Goal: Find contact information: Find contact information

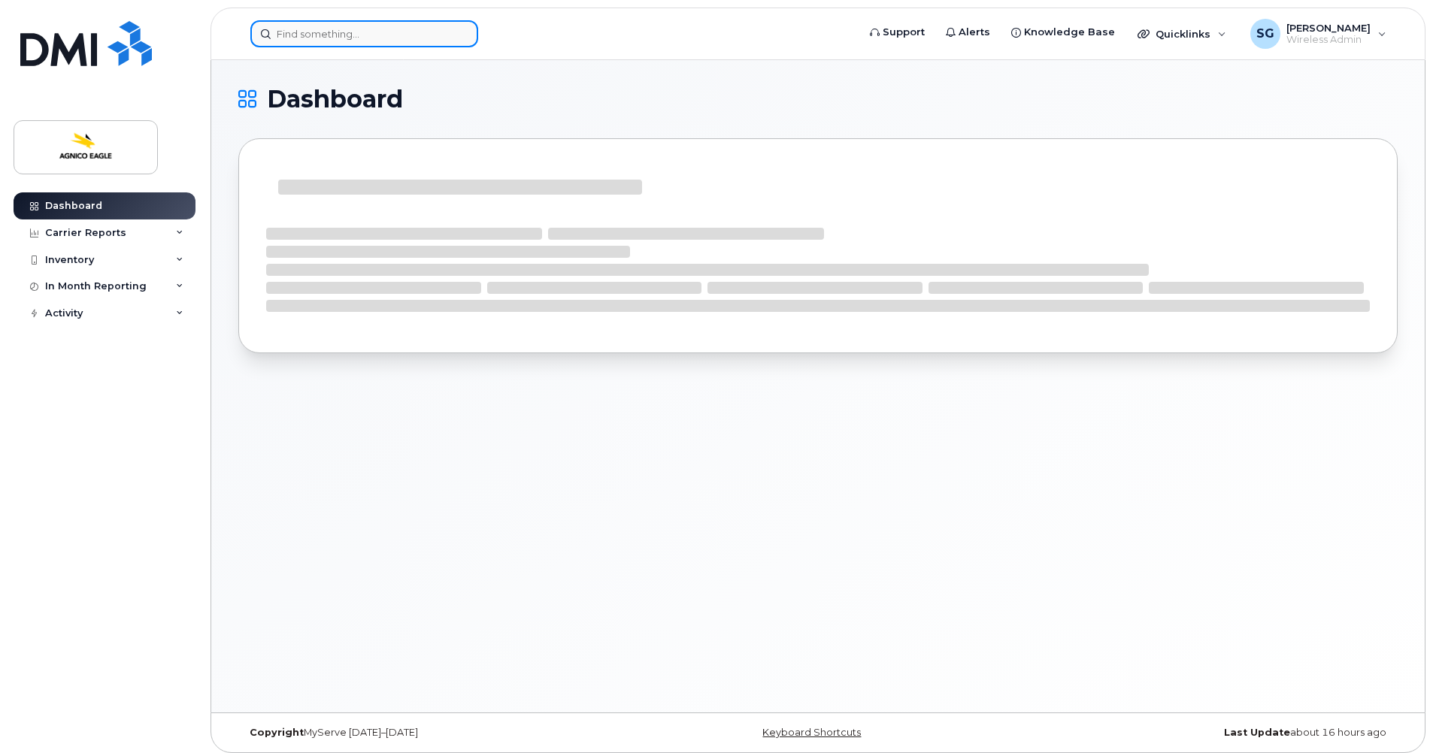
click at [392, 44] on input at bounding box center [364, 33] width 228 height 27
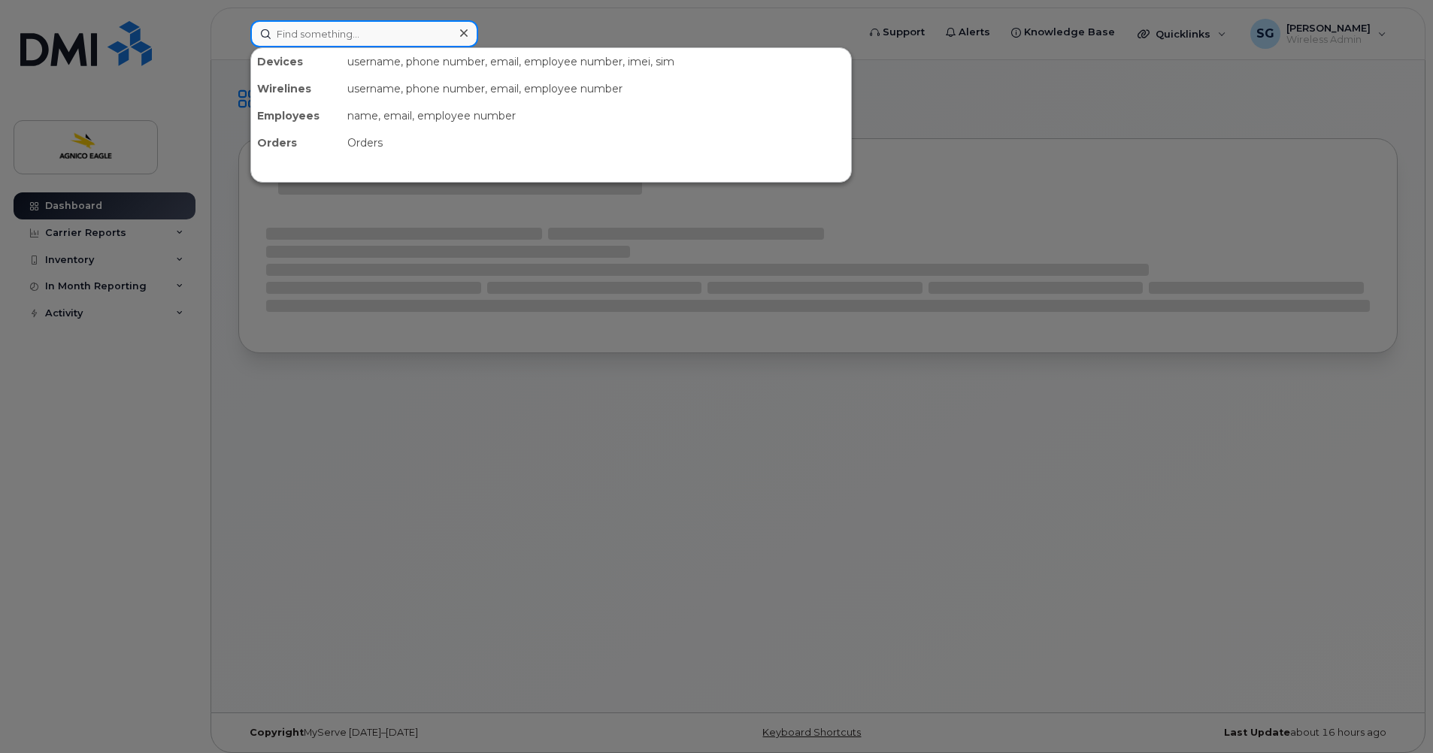
paste input "[PHONE_NUMBER]"
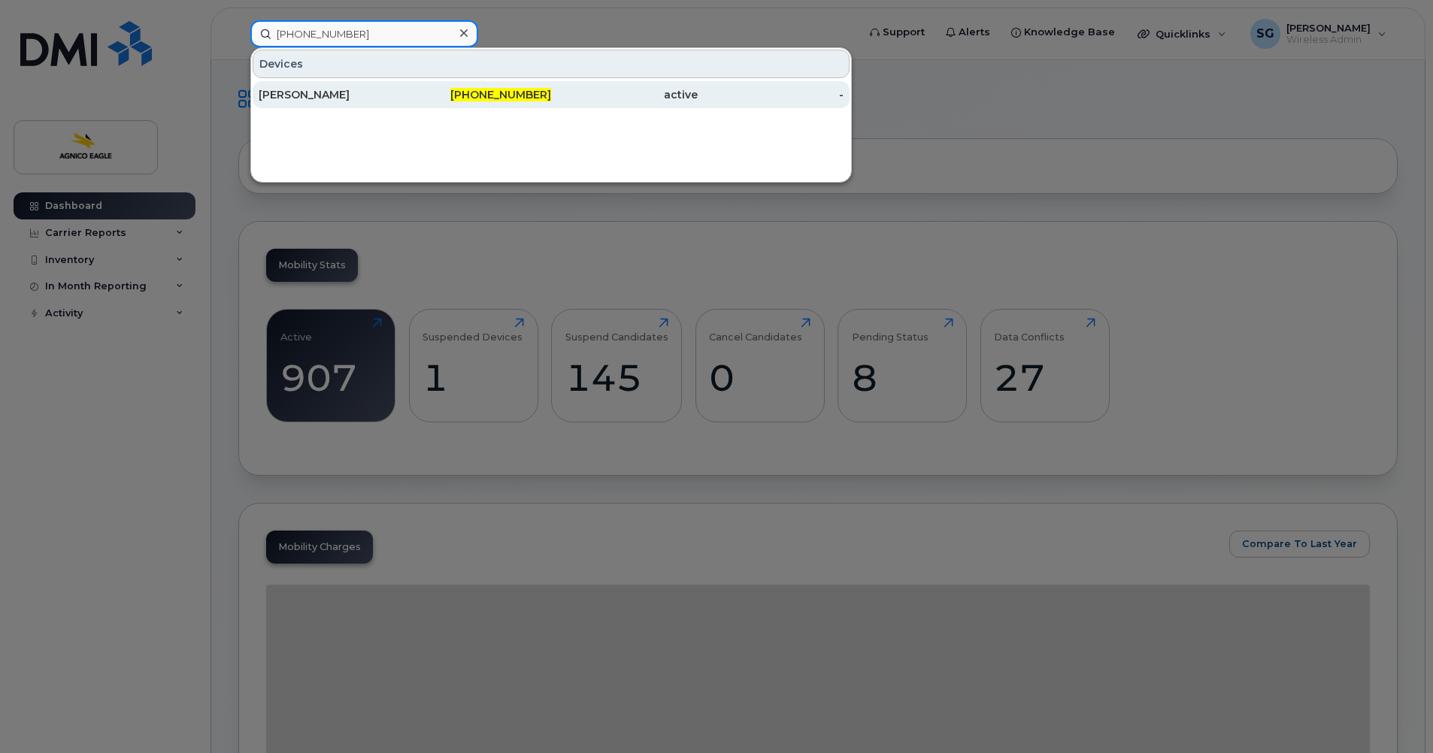
type input "[PHONE_NUMBER]"
click at [339, 98] on div "[PERSON_NAME]" at bounding box center [332, 94] width 147 height 15
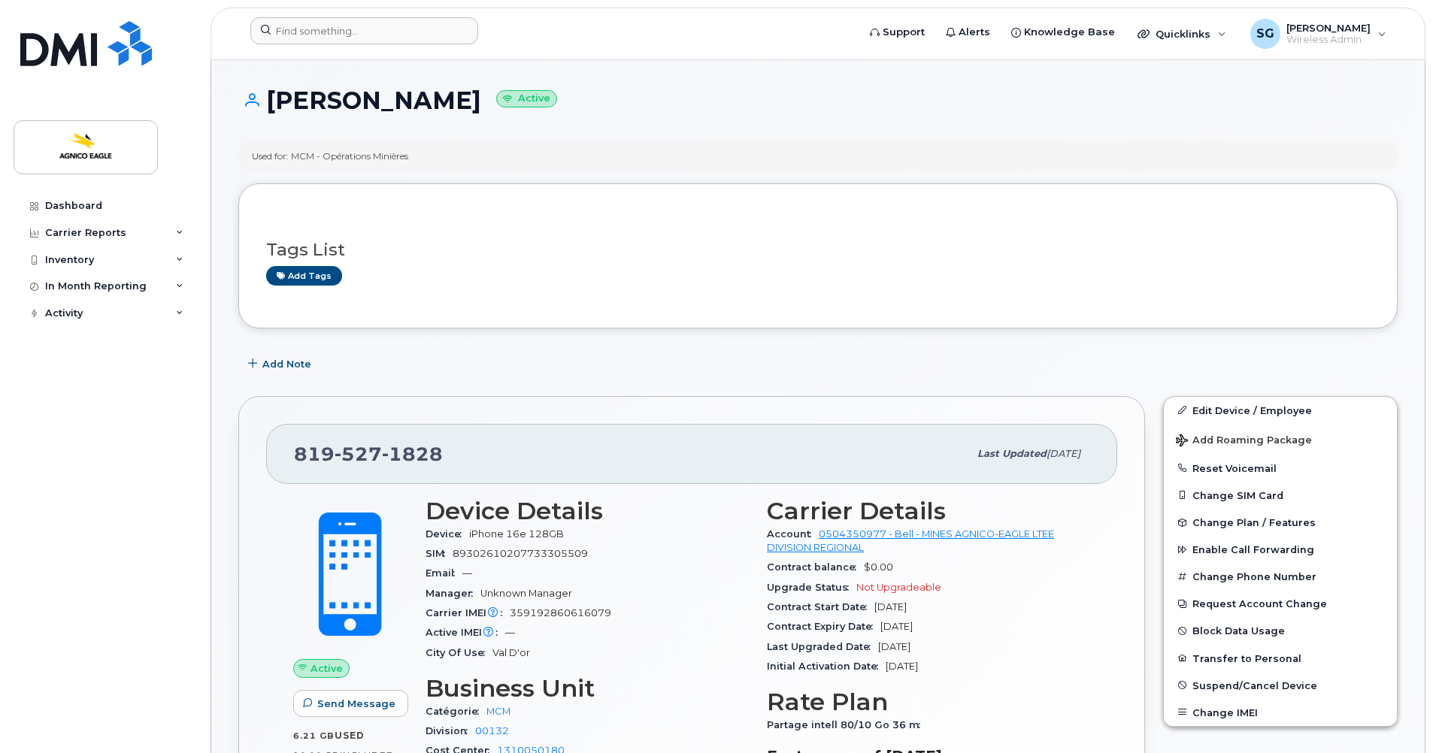
click at [704, 29] on form at bounding box center [548, 30] width 597 height 27
click at [580, 26] on form at bounding box center [548, 30] width 597 height 27
drag, startPoint x: 512, startPoint y: 97, endPoint x: 272, endPoint y: 92, distance: 239.9
click at [272, 92] on h1 "Patrick Descoteaux Active" at bounding box center [817, 100] width 1159 height 26
copy h1 "[PERSON_NAME]"
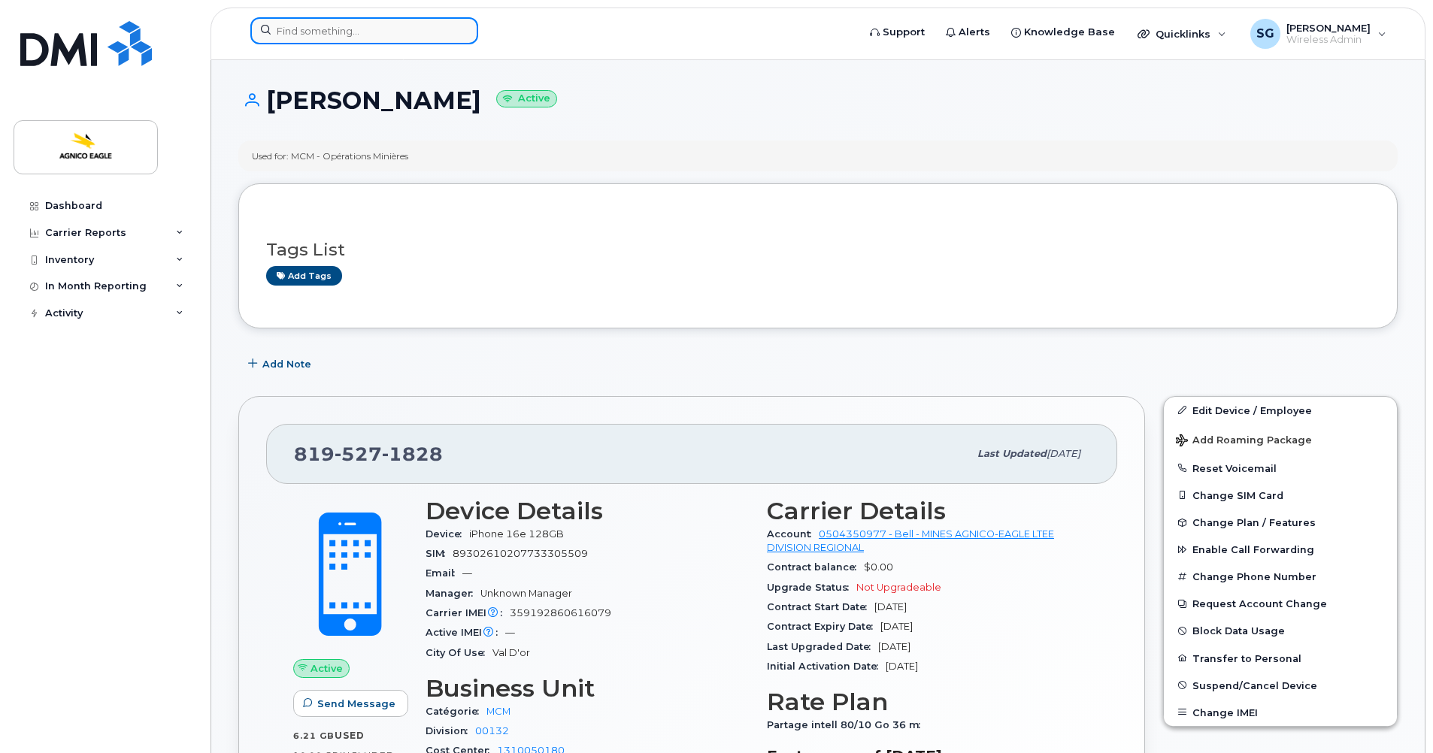
click at [344, 32] on input at bounding box center [364, 30] width 228 height 27
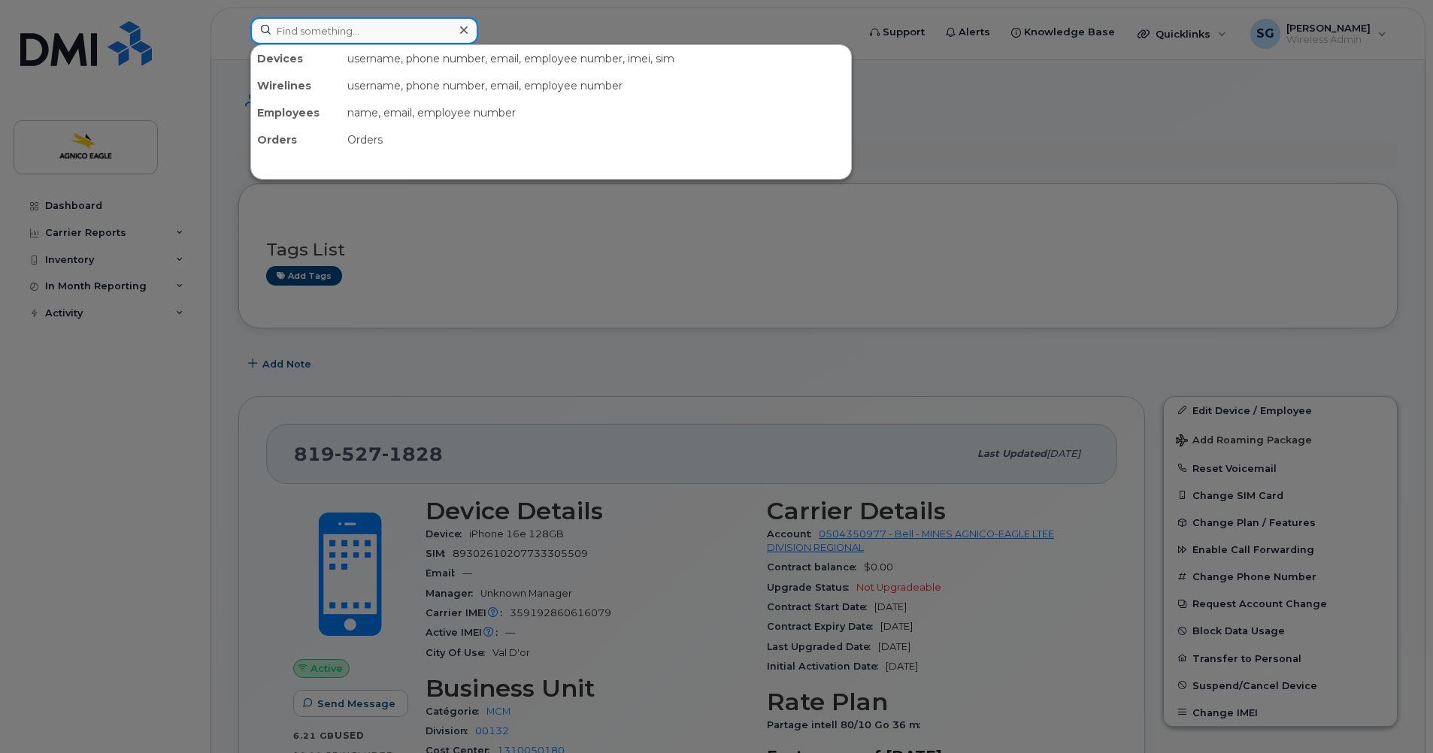
paste input "Marc Tremblay"
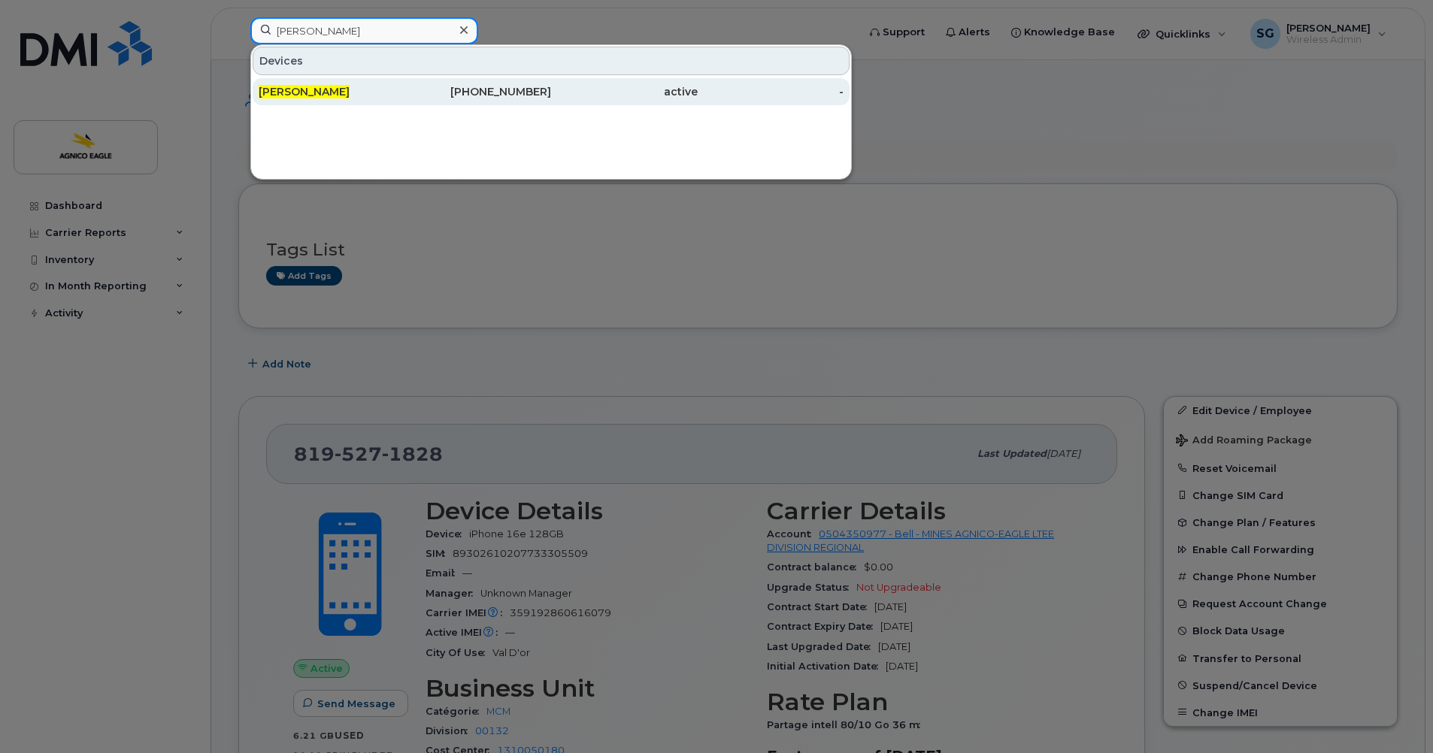
type input "Marc Tremblay"
click at [512, 91] on div "819-355-0251" at bounding box center [478, 91] width 147 height 15
